Goal: Task Accomplishment & Management: Use online tool/utility

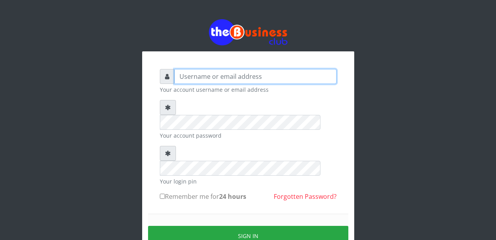
drag, startPoint x: 0, startPoint y: 0, endPoint x: 204, endPoint y: 76, distance: 218.1
click at [204, 76] on input "text" at bounding box center [255, 76] width 162 height 15
type input "Malamsidi3030"
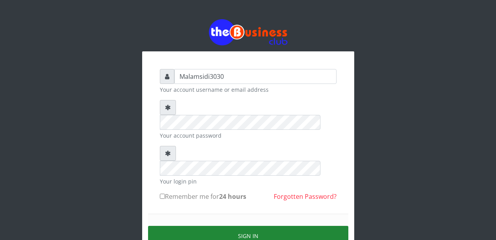
click at [228, 226] on button "Sign in" at bounding box center [248, 236] width 200 height 20
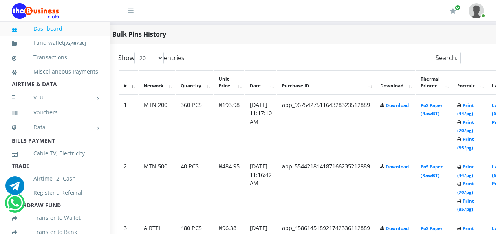
scroll to position [402, 63]
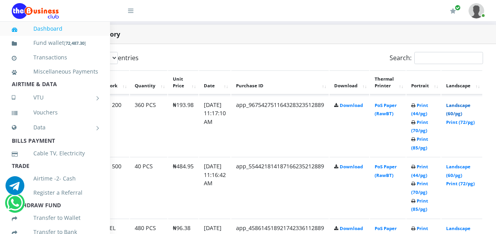
click at [461, 108] on link "Landscape (60/pg)" at bounding box center [458, 109] width 24 height 15
click at [428, 167] on link "Print (44/pg)" at bounding box center [419, 170] width 17 height 15
